Goal: Task Accomplishment & Management: Manage account settings

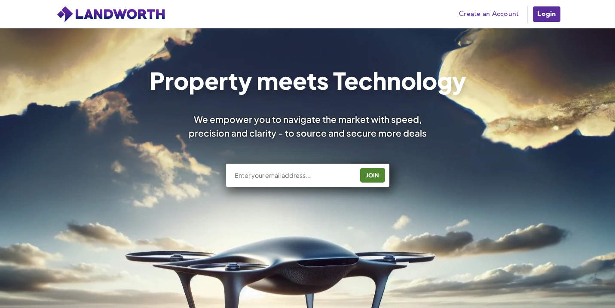
click at [546, 15] on link "Login" at bounding box center [546, 14] width 29 height 17
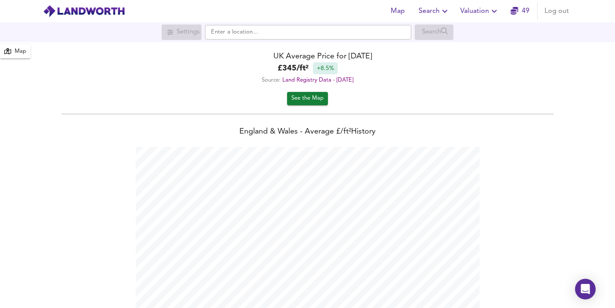
scroll to position [308, 615]
click at [561, 14] on span "Log out" at bounding box center [557, 11] width 25 height 12
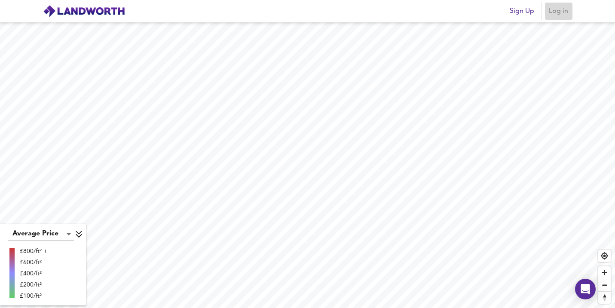
click at [552, 12] on span "Log in" at bounding box center [559, 11] width 21 height 12
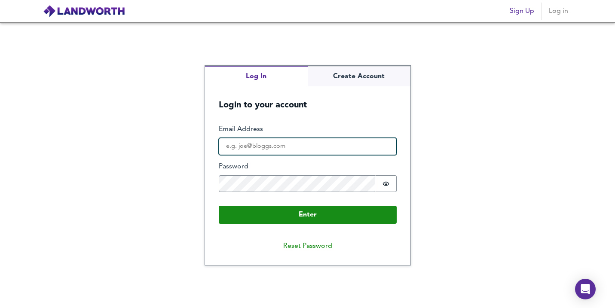
type input "[PERSON_NAME][EMAIL_ADDRESS][DOMAIN_NAME]"
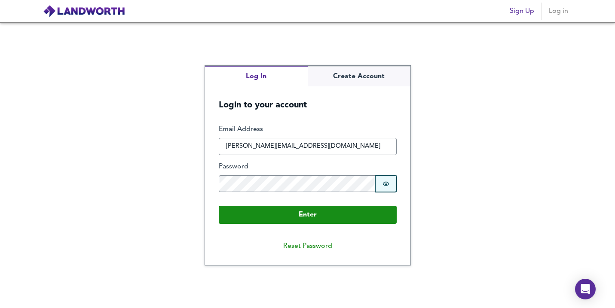
click at [383, 182] on icon "Show password" at bounding box center [386, 184] width 7 height 7
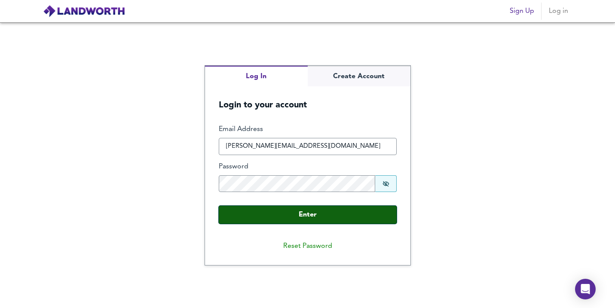
click at [319, 215] on button "Enter" at bounding box center [308, 215] width 178 height 18
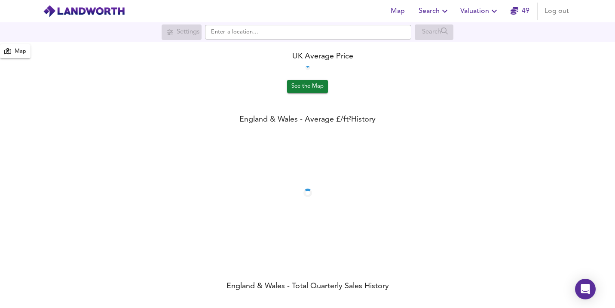
click at [492, 9] on icon "button" at bounding box center [494, 11] width 10 height 10
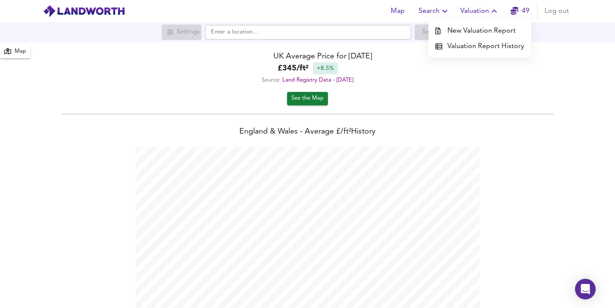
scroll to position [308, 615]
